Goal: Find specific page/section: Find specific page/section

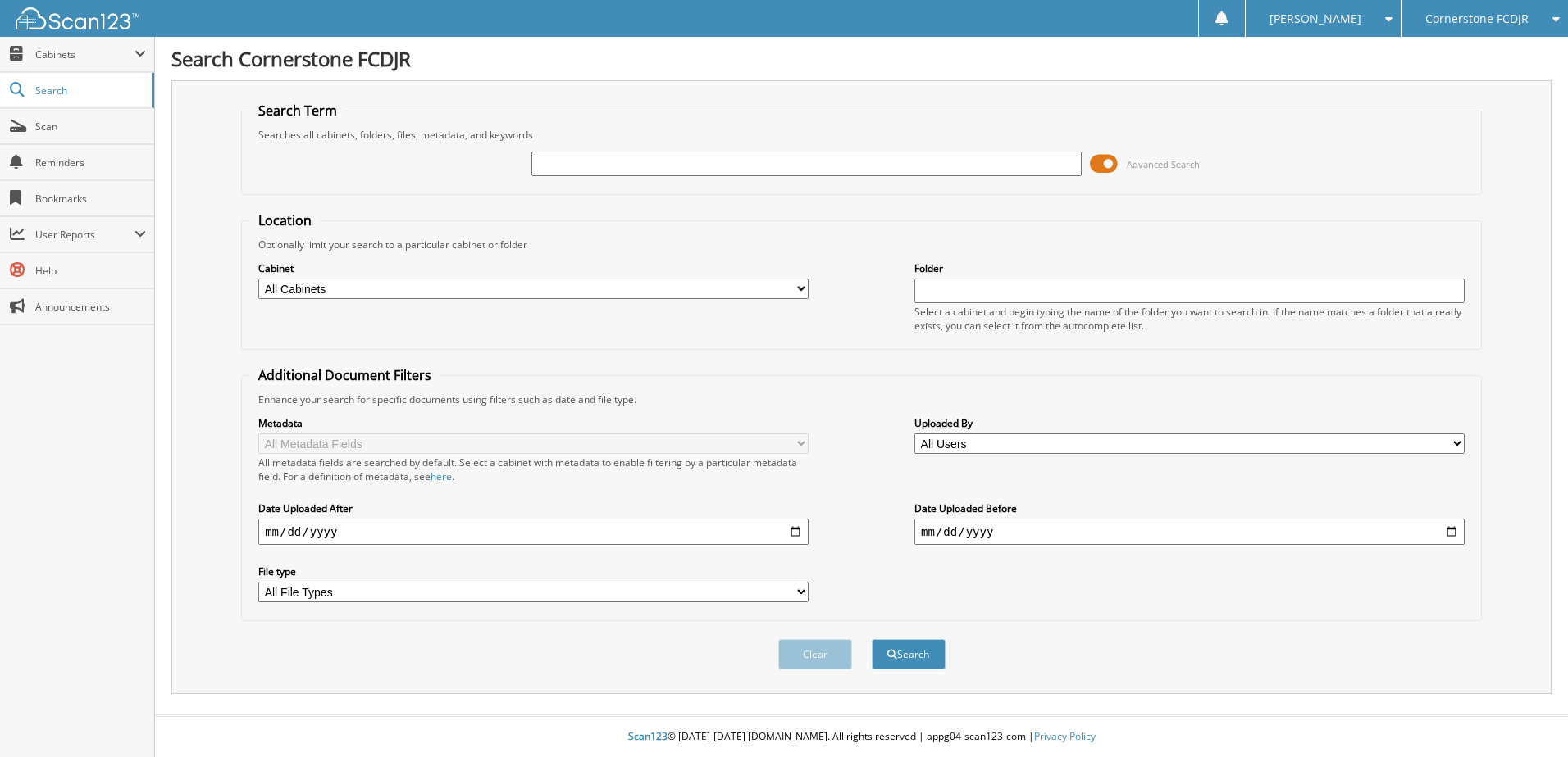
click at [679, 165] on input "text" at bounding box center [806, 164] width 550 height 24
type input "16465095"
click at [872, 640] on button "Search" at bounding box center [909, 655] width 74 height 31
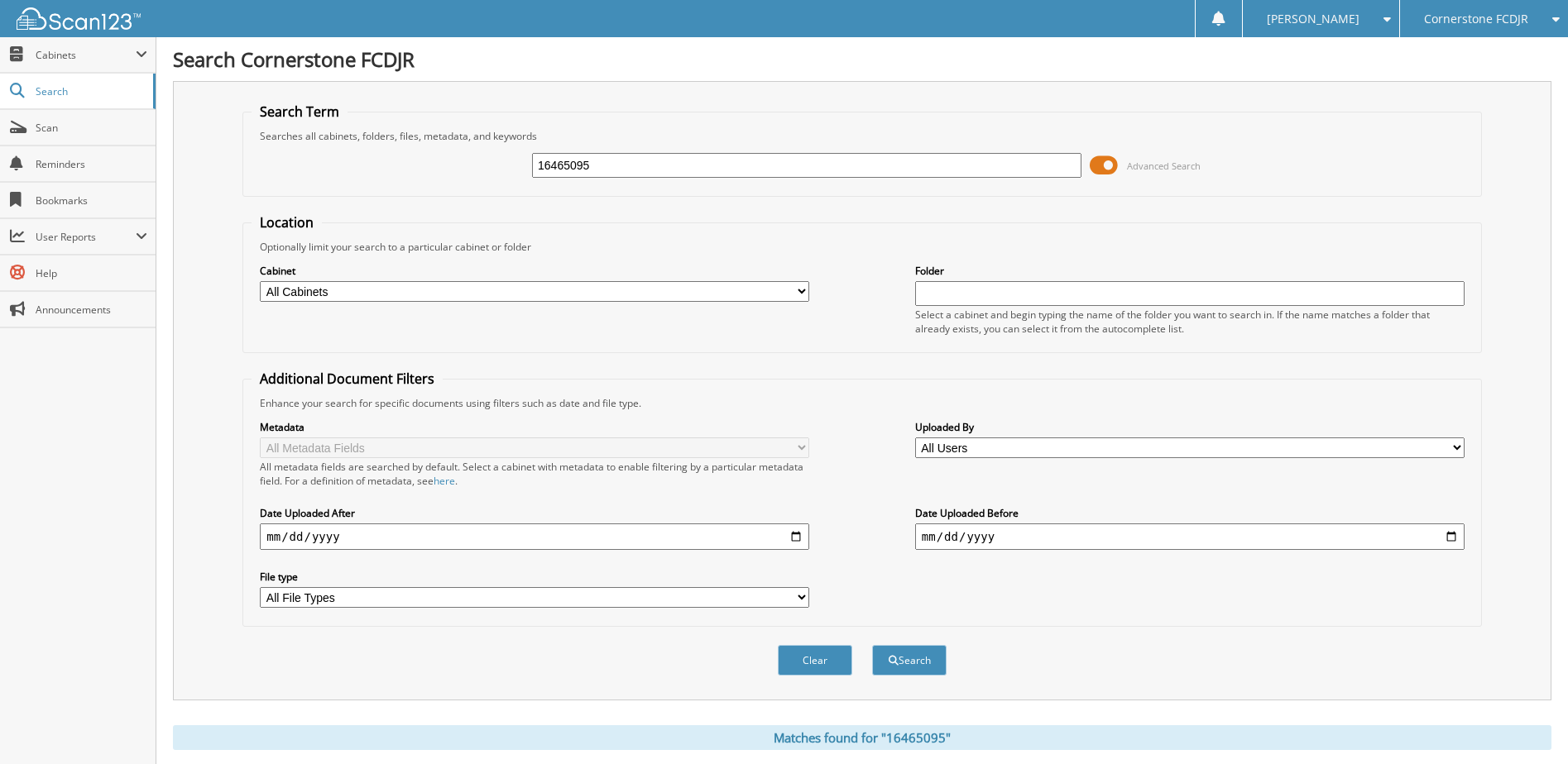
drag, startPoint x: 605, startPoint y: 166, endPoint x: 433, endPoint y: 183, distance: 172.8
click at [433, 183] on div "16465095 Advanced Search" at bounding box center [861, 165] width 1220 height 45
type input "16469953"
click at [872, 645] on button "Search" at bounding box center [909, 661] width 75 height 31
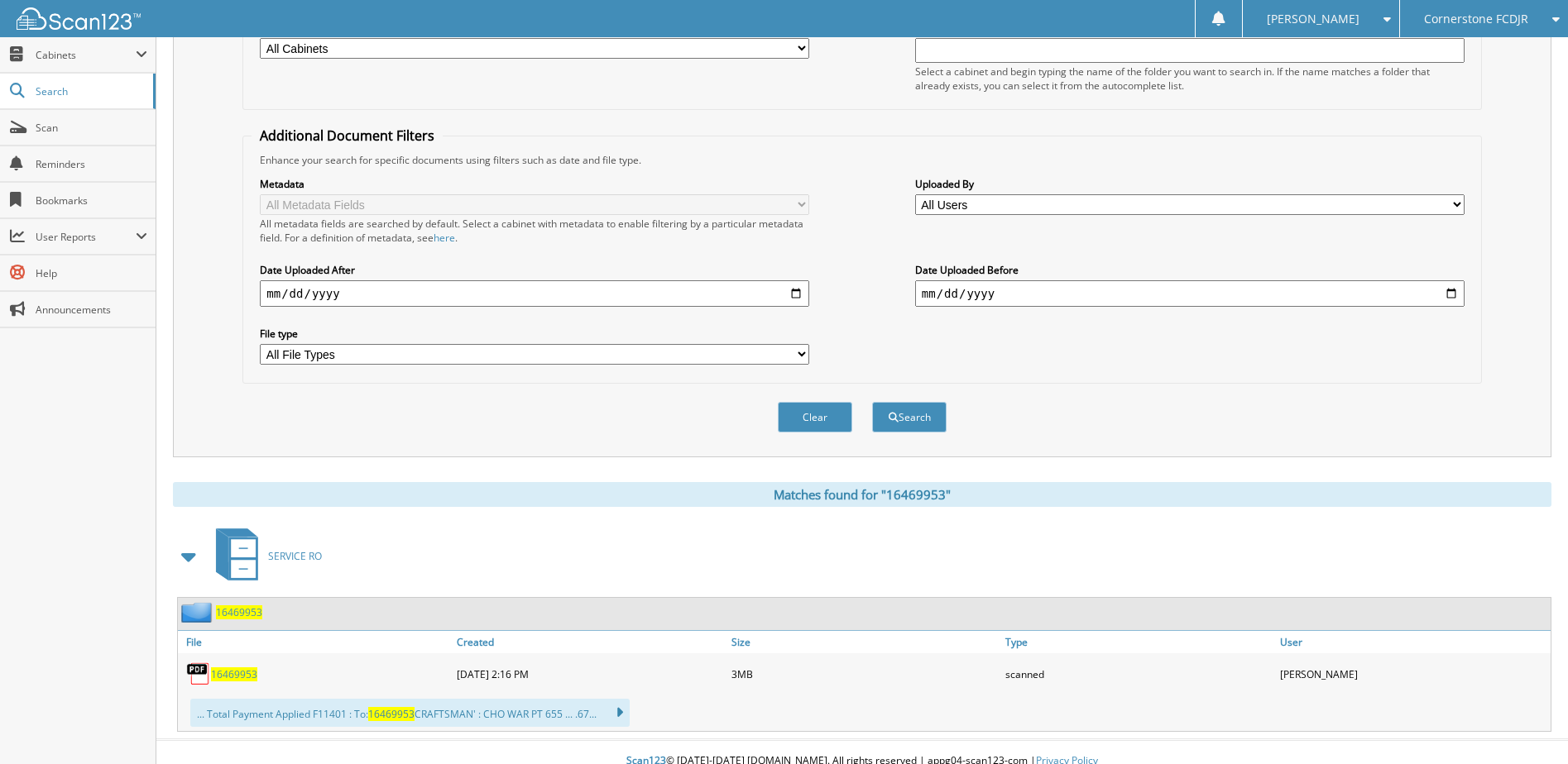
scroll to position [262, 0]
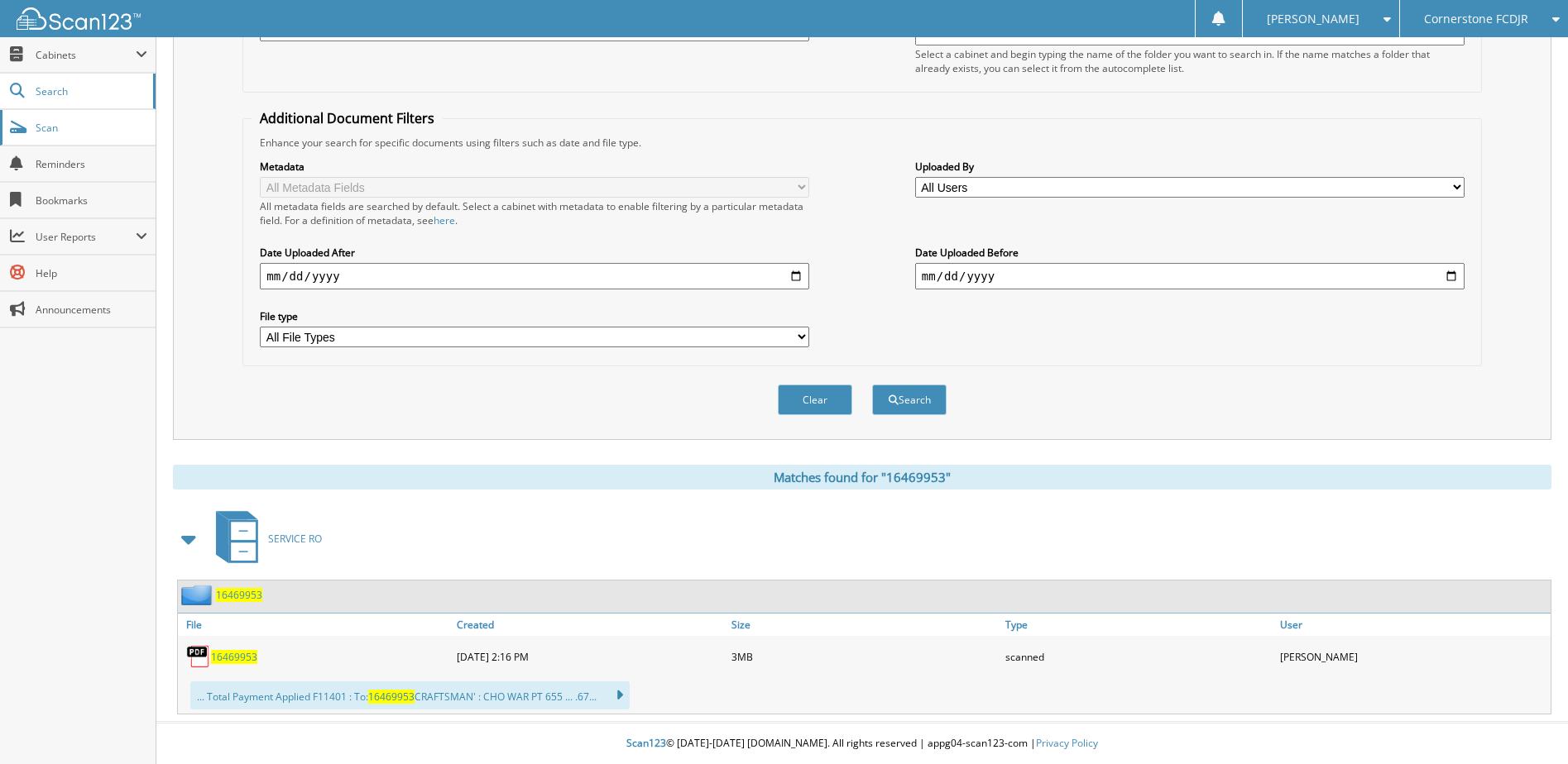
click at [48, 125] on span "Scan" at bounding box center [91, 127] width 112 height 14
